Goal: Information Seeking & Learning: Learn about a topic

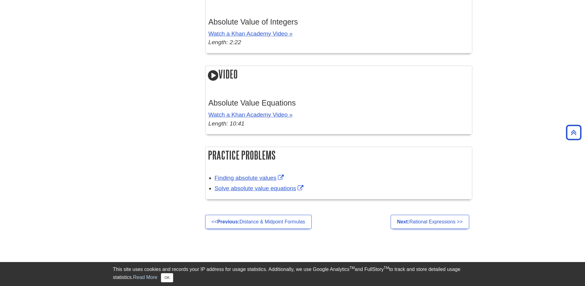
scroll to position [1042, 0]
click at [268, 222] on link "<< Previous: Distance & Midpoint Formulas" at bounding box center [258, 223] width 107 height 14
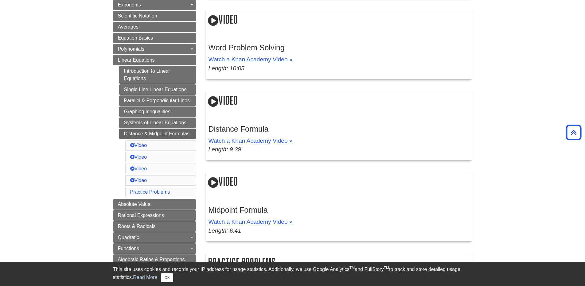
scroll to position [37, 0]
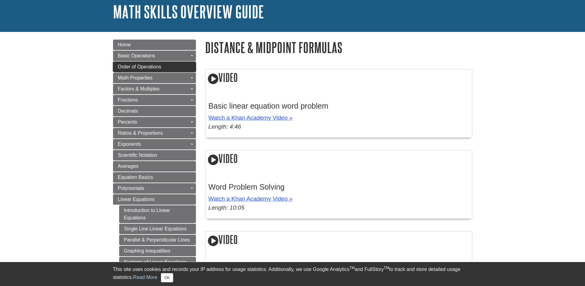
click at [140, 66] on span "Order of Operations" at bounding box center [139, 66] width 43 height 5
